Goal: Communication & Community: Answer question/provide support

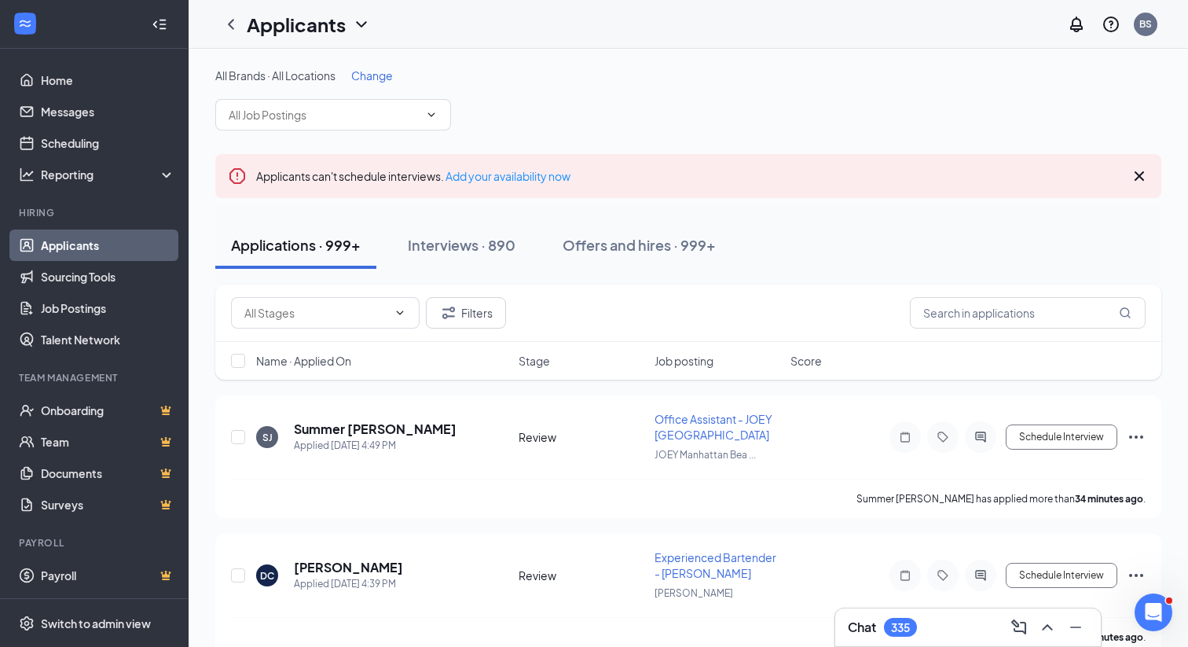
click at [881, 622] on div "Chat 335" at bounding box center [882, 627] width 69 height 19
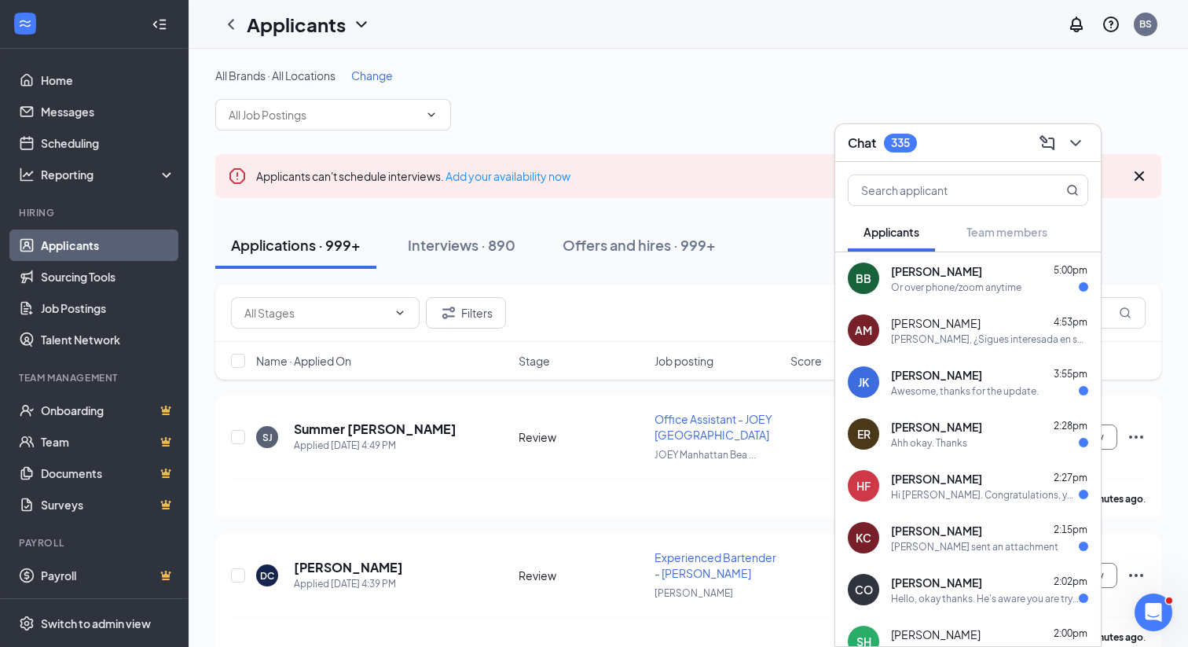
click at [989, 283] on div "Or over phone/zoom anytime" at bounding box center [956, 287] width 130 height 13
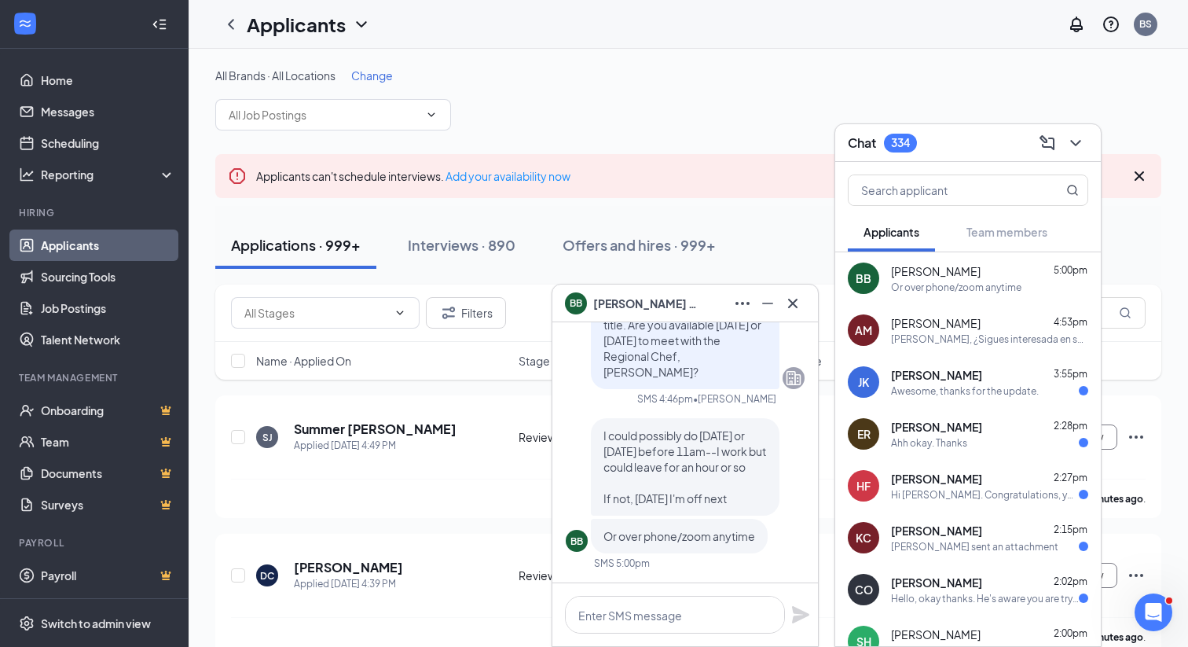
click at [779, 170] on div "Applicants can't schedule interviews. Add your availability now" at bounding box center [688, 176] width 946 height 44
click at [661, 618] on textarea at bounding box center [675, 615] width 220 height 38
type textarea "W"
click at [790, 299] on icon "Cross" at bounding box center [792, 302] width 9 height 9
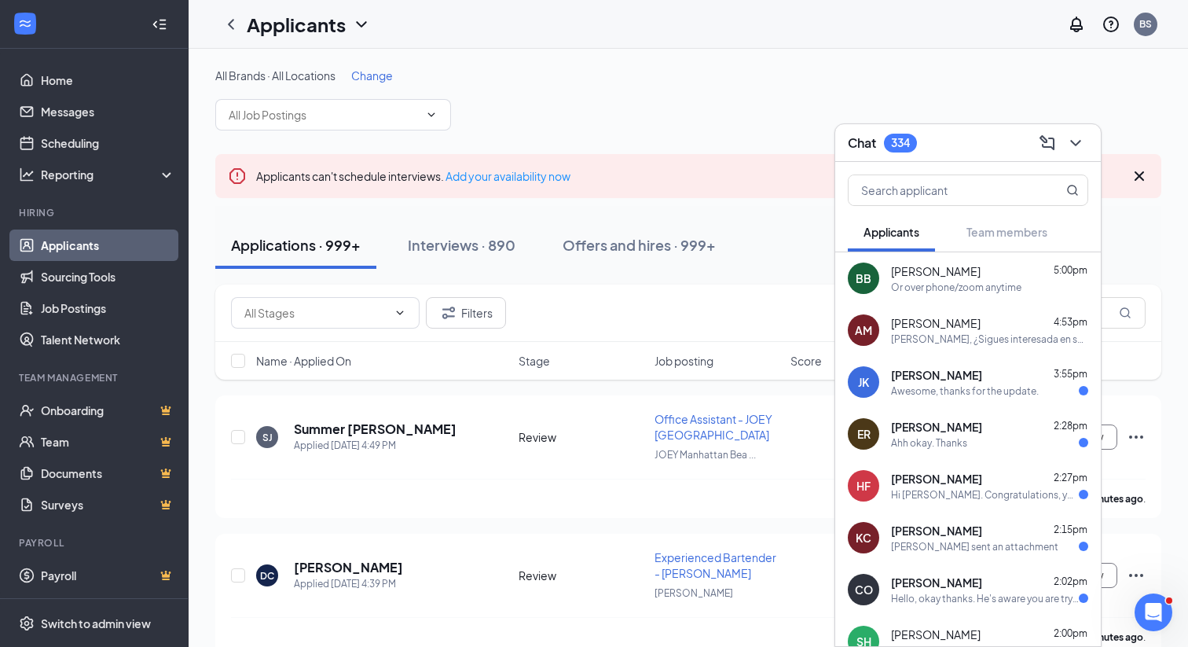
click at [700, 75] on div "All Brands · All Locations Change" at bounding box center [688, 76] width 946 height 16
click at [1080, 138] on icon "ChevronDown" at bounding box center [1075, 143] width 19 height 19
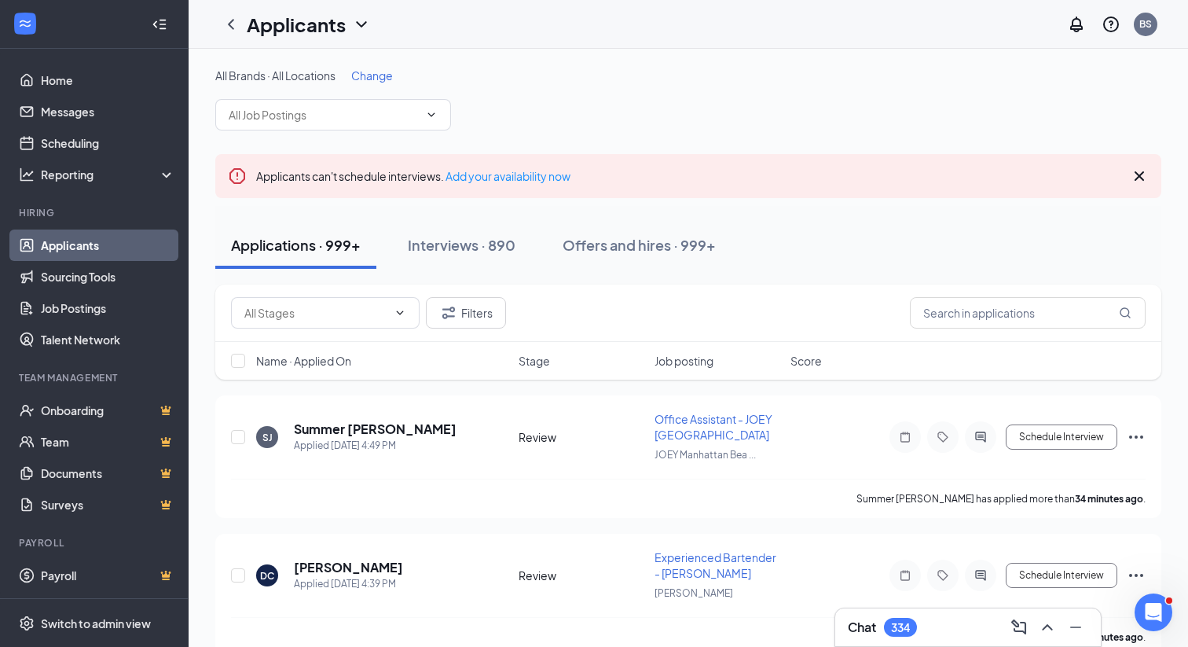
click at [68, 235] on link "Applicants" at bounding box center [108, 244] width 134 height 31
click at [890, 616] on div "Chat 333" at bounding box center [968, 626] width 240 height 25
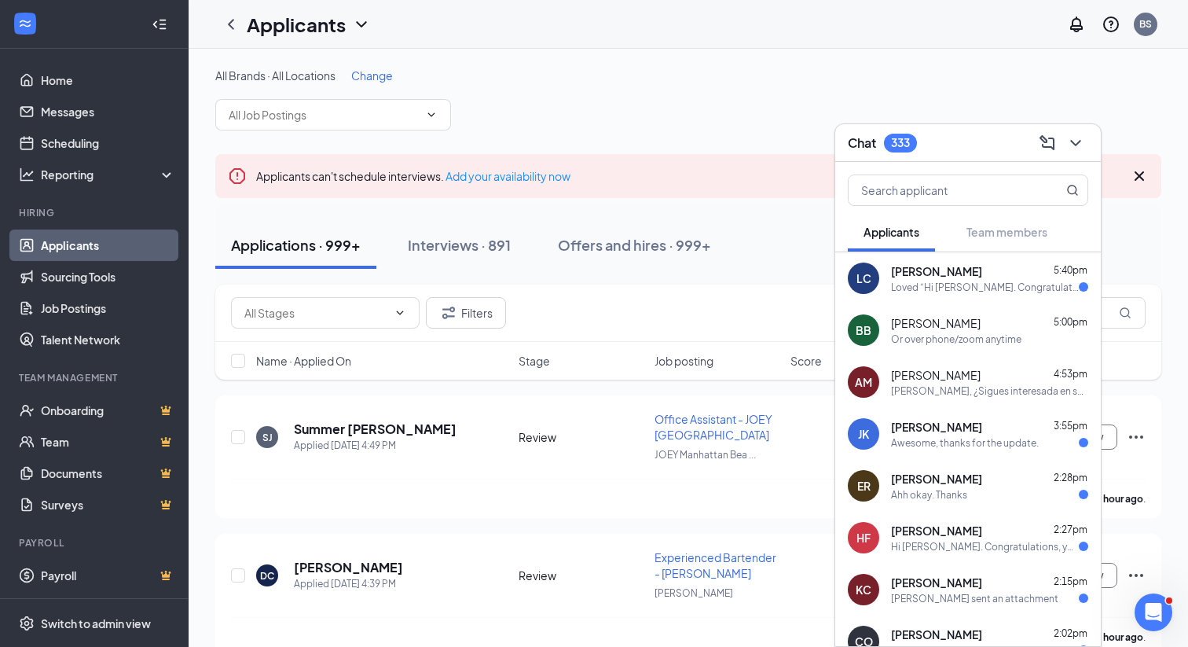
click at [933, 317] on span "[PERSON_NAME]" at bounding box center [936, 323] width 90 height 16
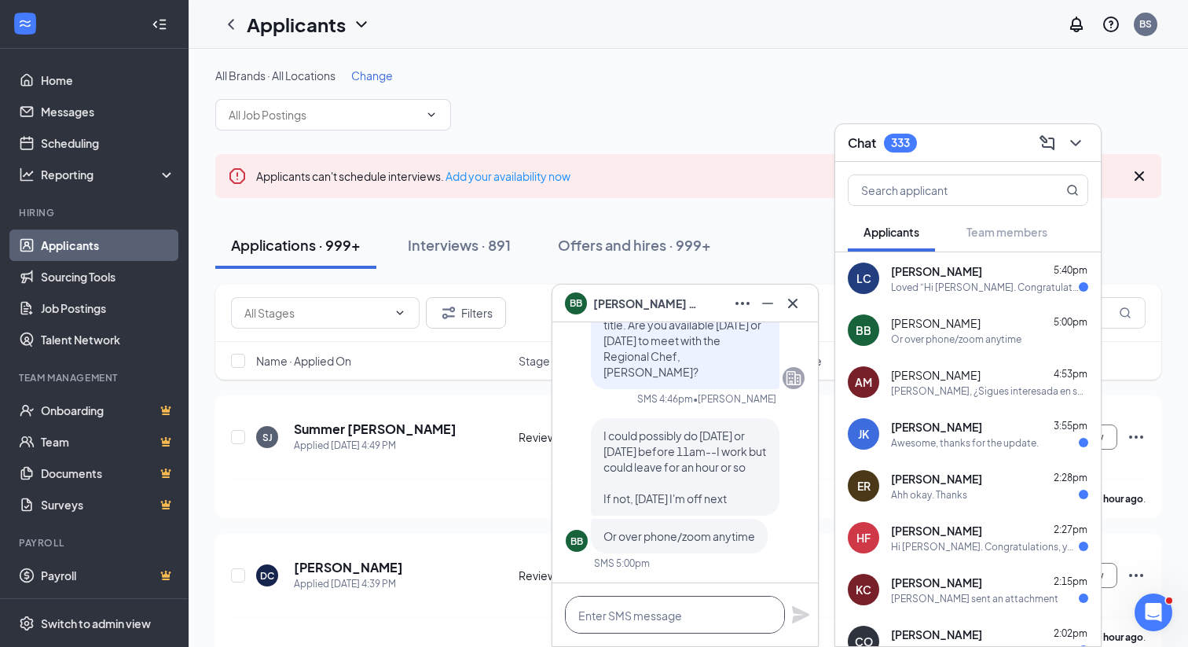
click at [656, 619] on textarea at bounding box center [675, 615] width 220 height 38
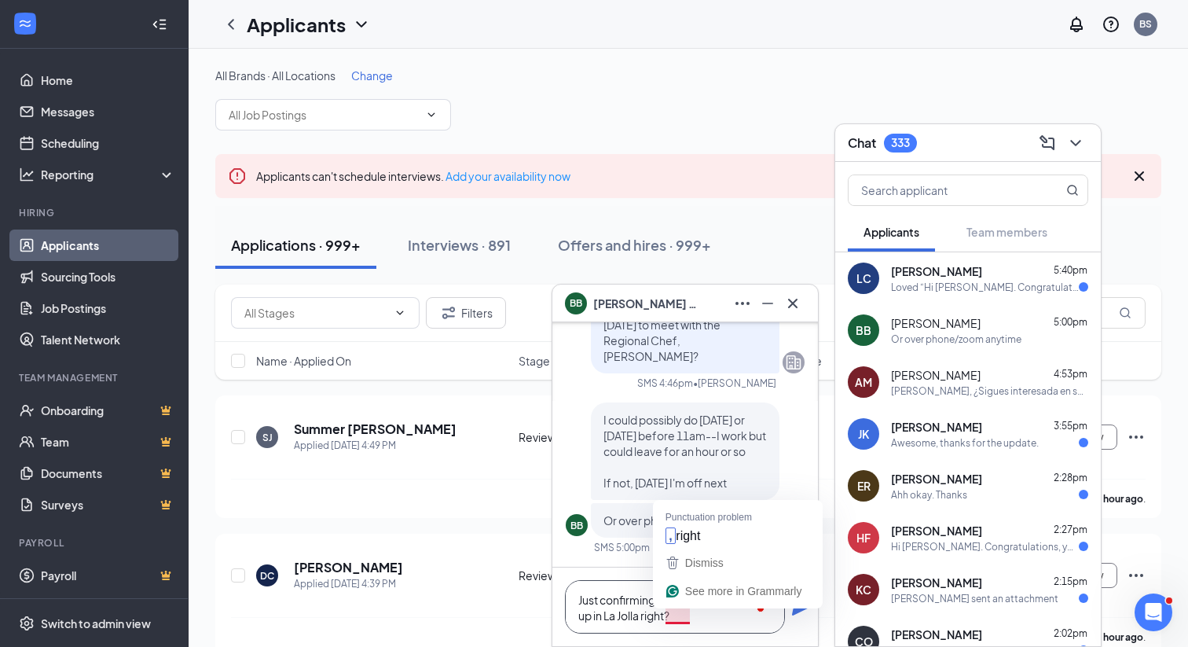
click at [683, 618] on textarea "Just confirming your end goal is to end up in La Jolla right?" at bounding box center [675, 606] width 220 height 53
click at [724, 621] on textarea "Just confirming your end goal is to end up in [GEOGRAPHIC_DATA], right?" at bounding box center [675, 606] width 220 height 53
type textarea "Just confirming your end goal is to end up in [GEOGRAPHIC_DATA], right?"
click at [806, 607] on icon "Plane" at bounding box center [800, 606] width 17 height 17
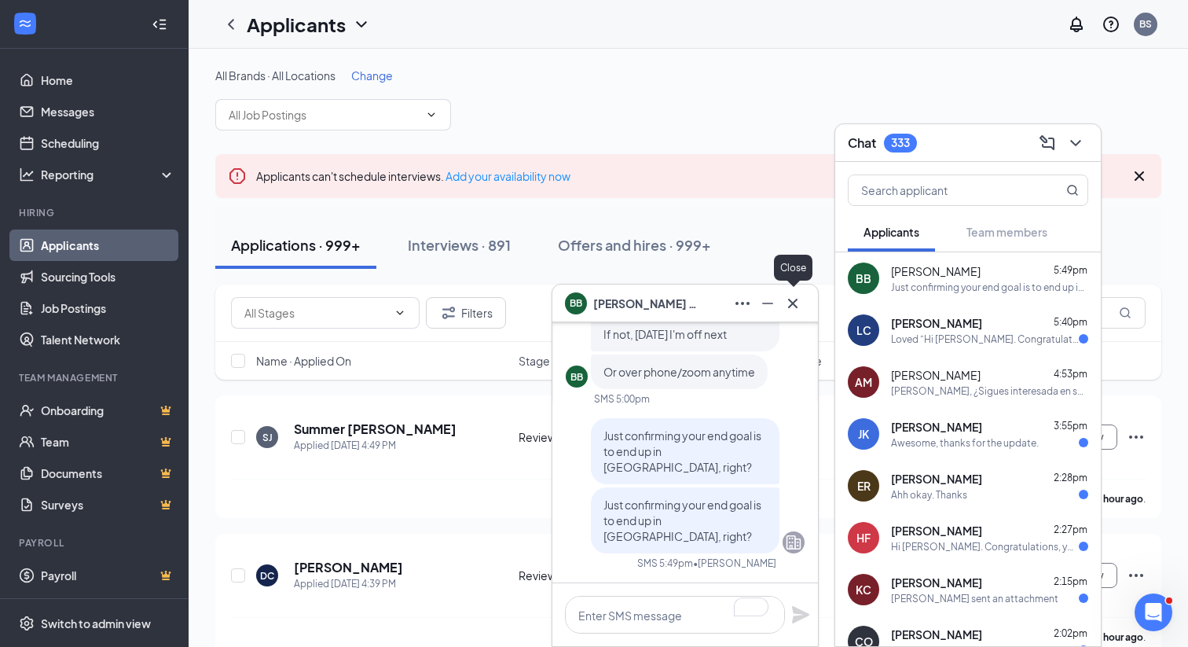
click at [794, 306] on icon "Cross" at bounding box center [792, 303] width 19 height 19
